Goal: Transaction & Acquisition: Book appointment/travel/reservation

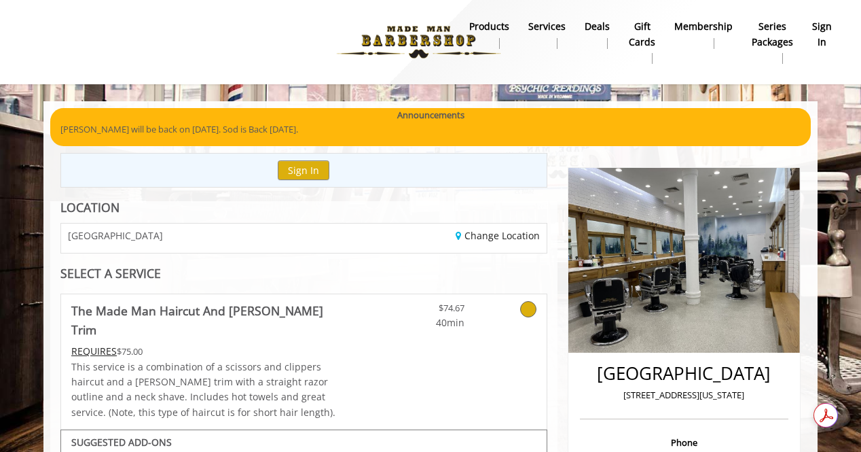
scroll to position [501, 0]
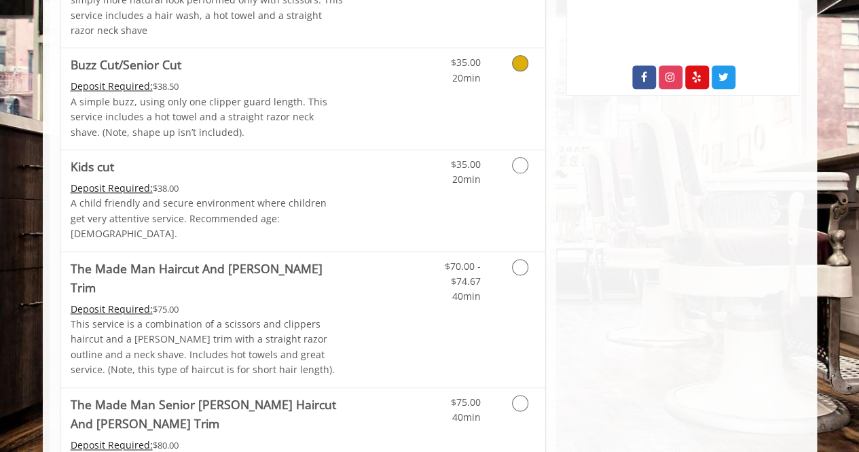
scroll to position [804, 0]
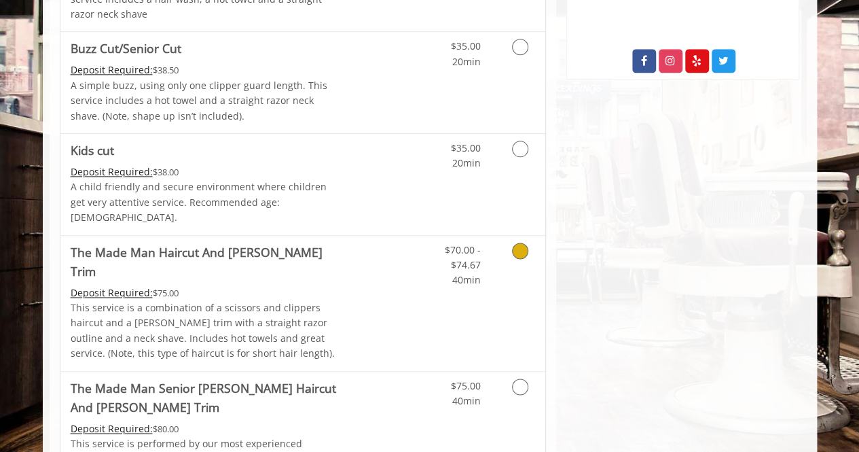
click at [526, 243] on icon "Grooming services" at bounding box center [520, 251] width 16 height 16
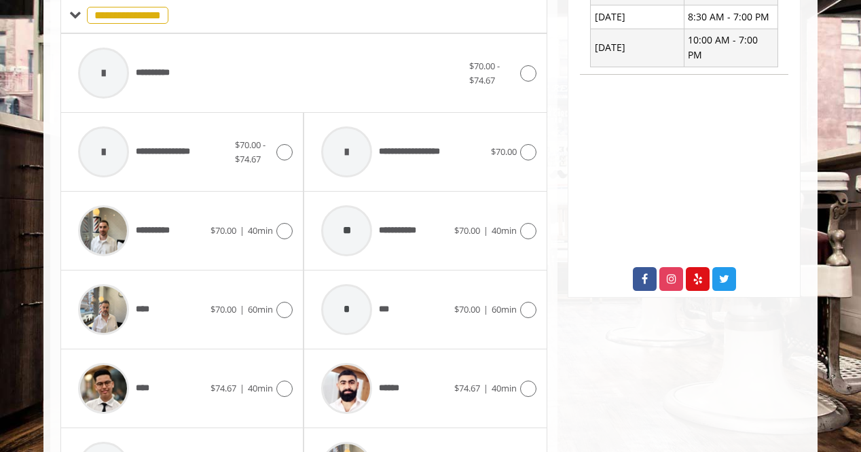
scroll to position [586, 0]
click at [290, 380] on icon at bounding box center [284, 388] width 16 height 16
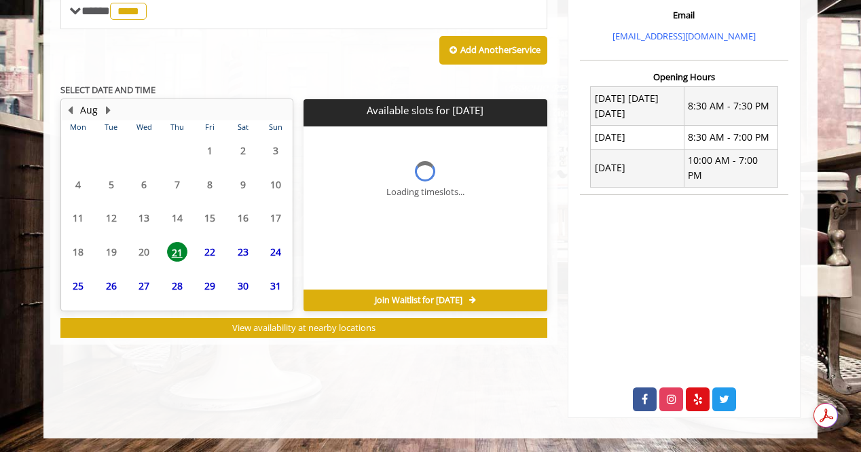
scroll to position [493, 0]
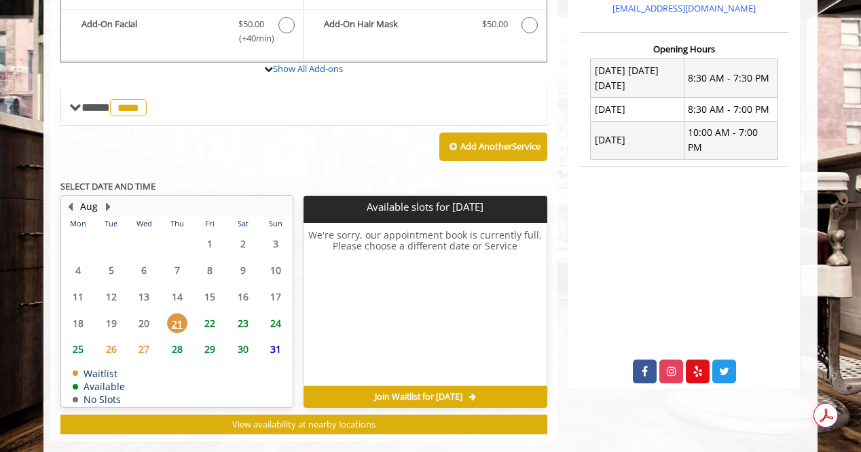
click at [213, 313] on span "22" at bounding box center [210, 323] width 20 height 20
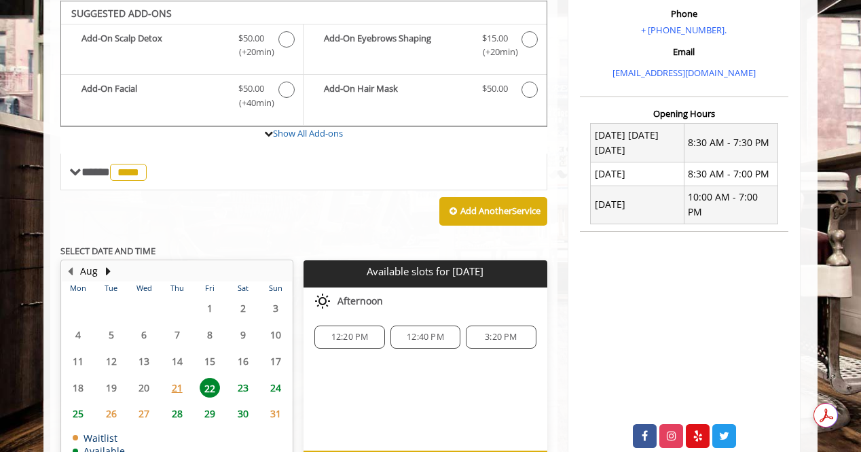
scroll to position [409, 0]
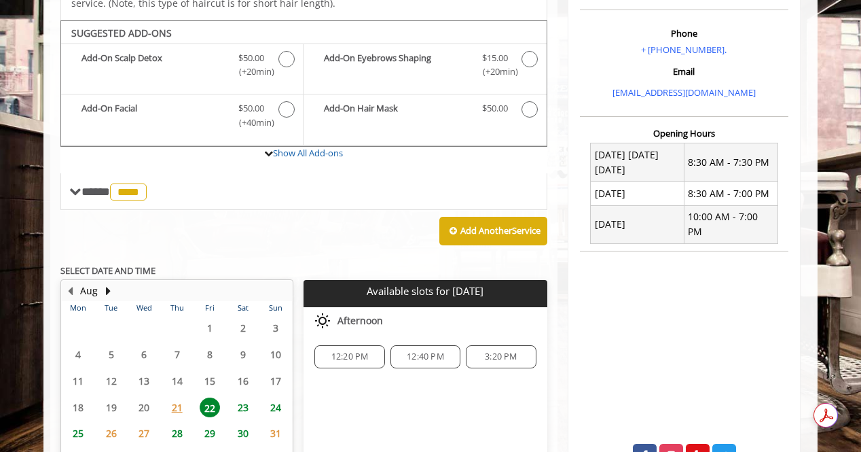
click at [428, 351] on span "12:40 PM" at bounding box center [425, 356] width 37 height 11
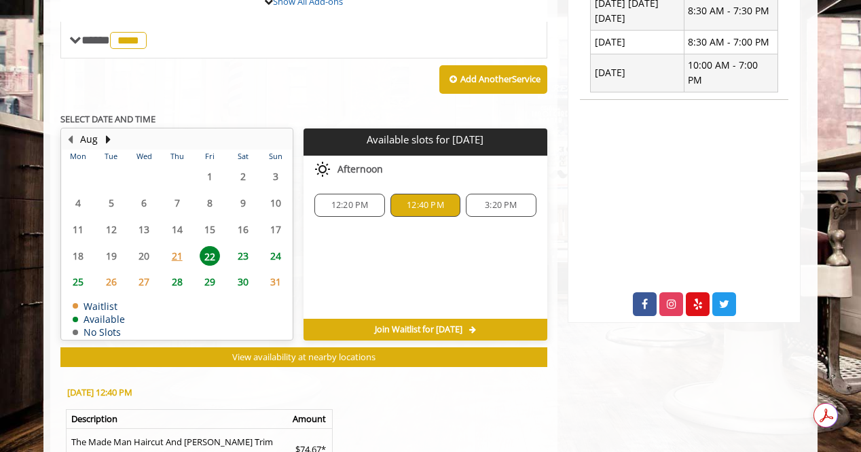
scroll to position [738, 0]
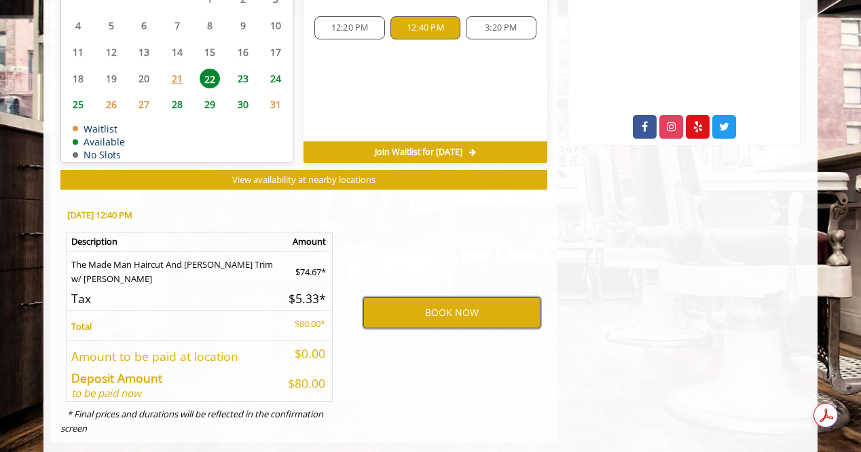
click at [425, 297] on button "BOOK NOW" at bounding box center [451, 312] width 177 height 31
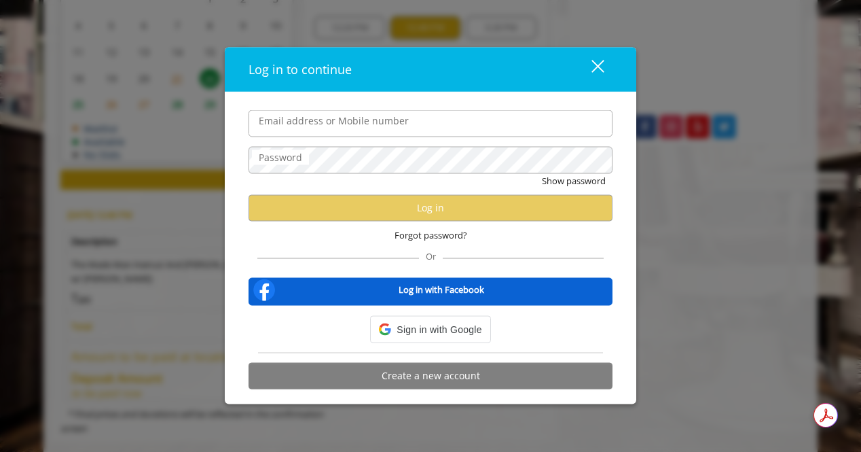
type input "**********"
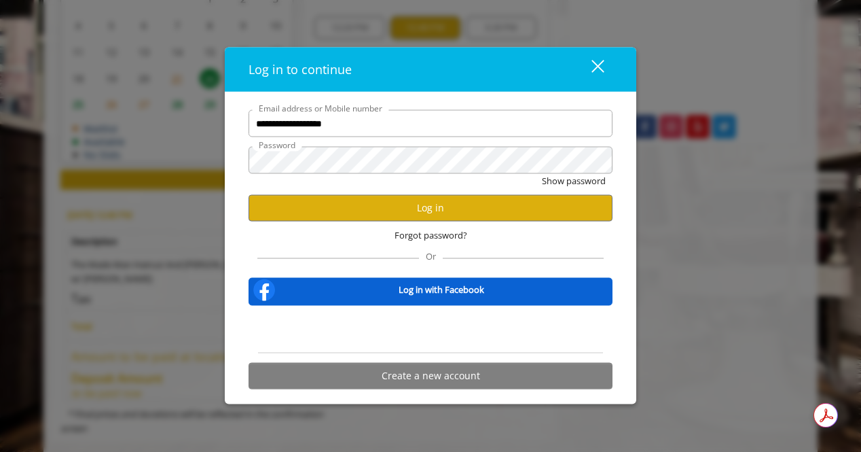
scroll to position [0, 0]
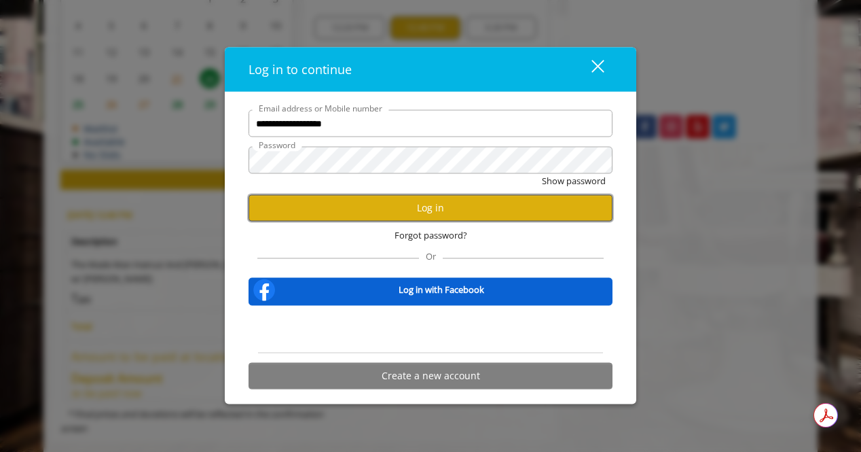
click at [406, 216] on button "Log in" at bounding box center [431, 207] width 364 height 26
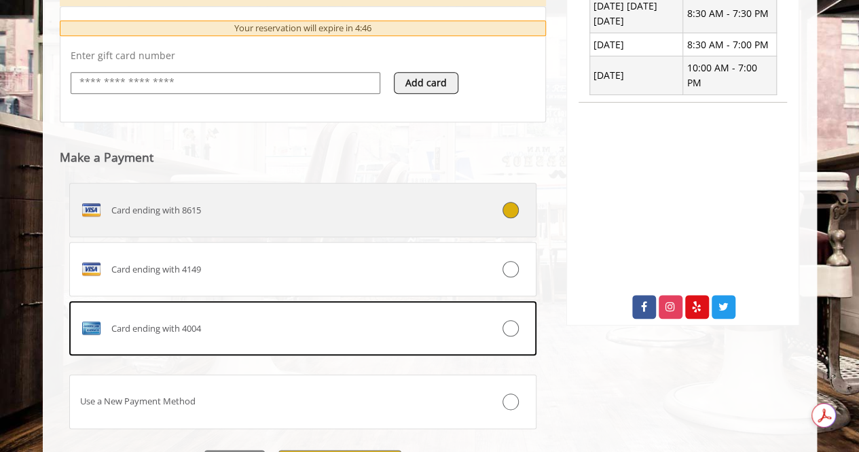
scroll to position [564, 0]
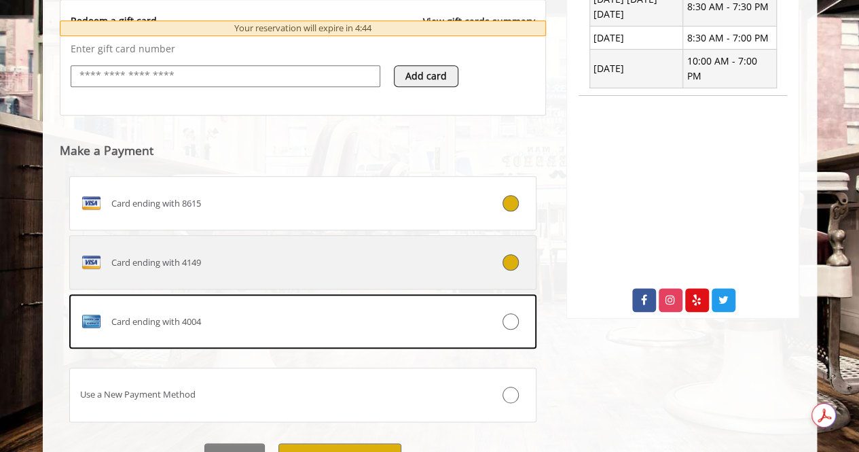
click at [413, 260] on div "Card ending with 4149" at bounding box center [264, 262] width 389 height 22
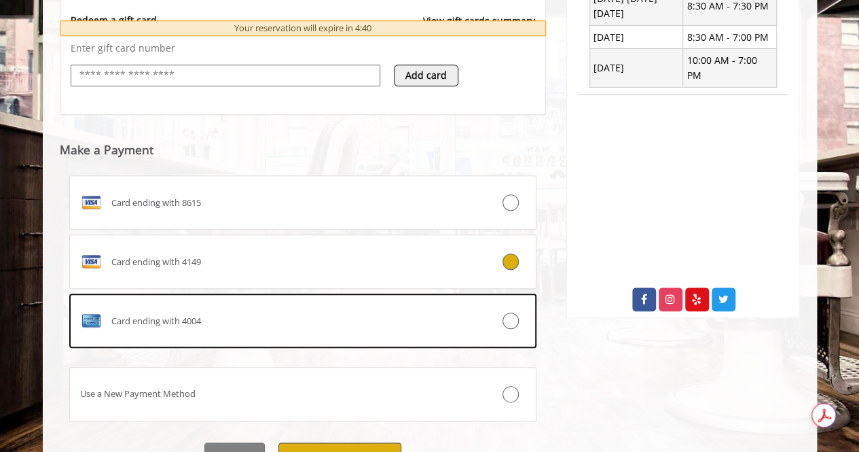
scroll to position [631, 0]
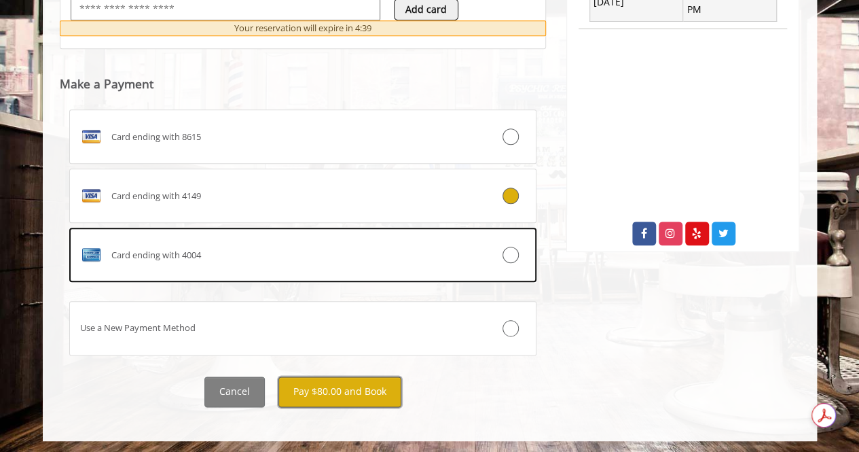
click at [321, 391] on button "Pay $80.00 and Book" at bounding box center [340, 391] width 123 height 31
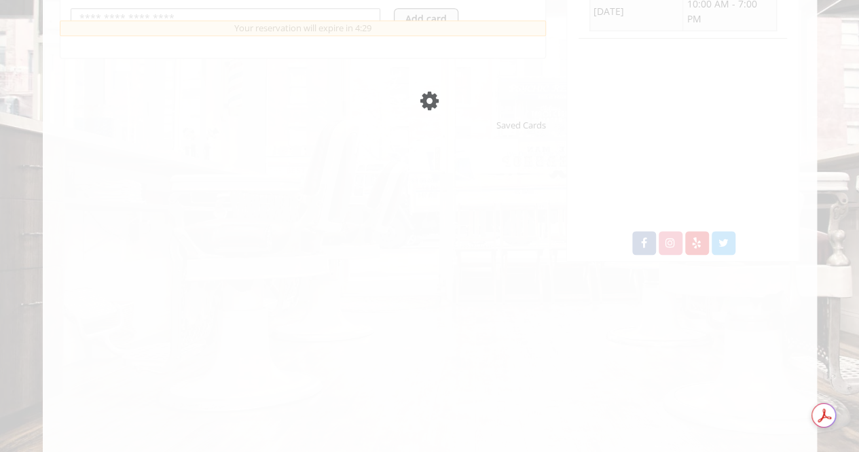
scroll to position [619, 0]
